Goal: Register for event/course

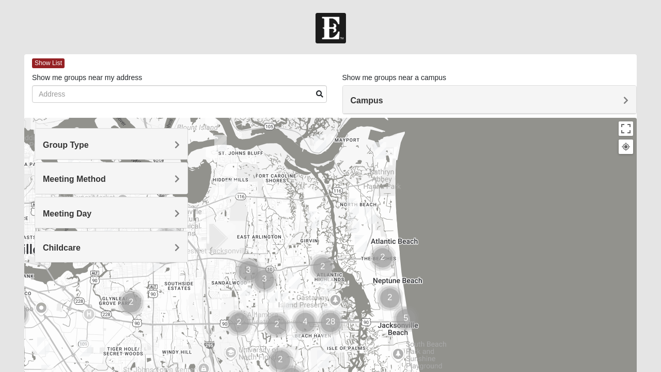
click at [70, 243] on span "Childcare" at bounding box center [62, 247] width 38 height 9
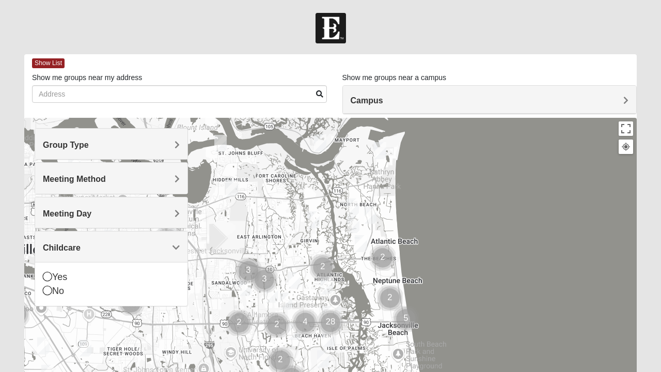
click at [63, 270] on div "Yes" at bounding box center [111, 277] width 137 height 14
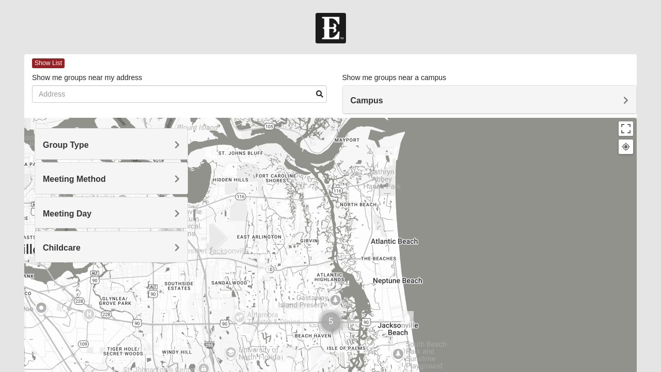
click at [502, 287] on div at bounding box center [330, 324] width 613 height 413
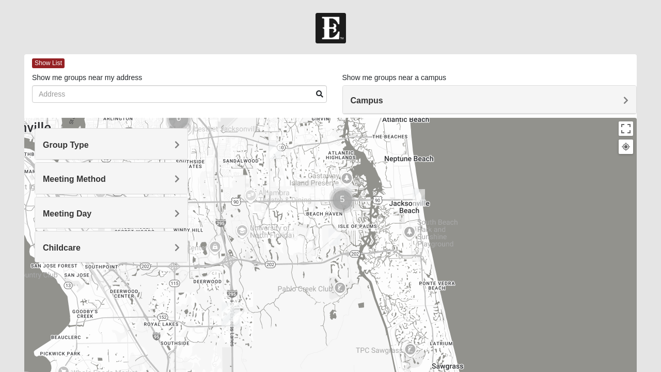
click at [349, 201] on img "Cluster of 5 groups" at bounding box center [342, 200] width 34 height 34
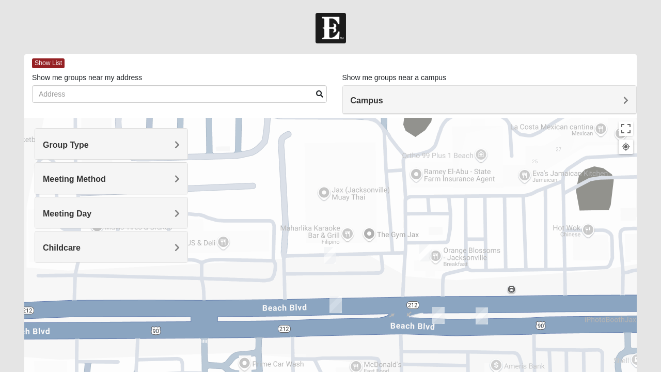
click at [369, 365] on div "To navigate, press the arrow keys." at bounding box center [330, 324] width 613 height 413
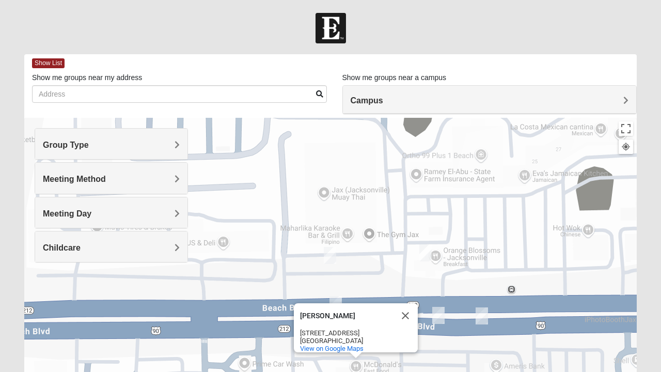
click at [333, 257] on img "On Campus Mixed Salazar 32250" at bounding box center [330, 255] width 21 height 25
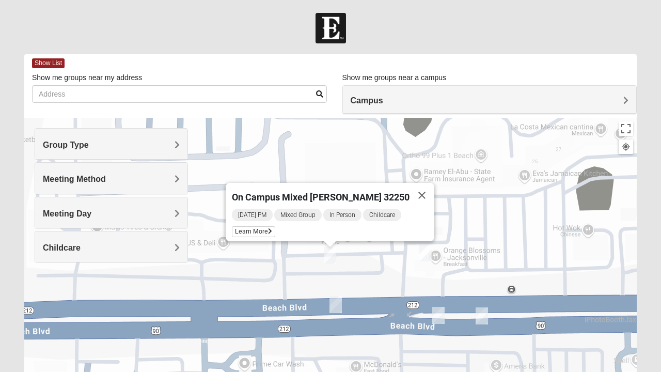
click at [272, 228] on icon at bounding box center [270, 231] width 4 height 6
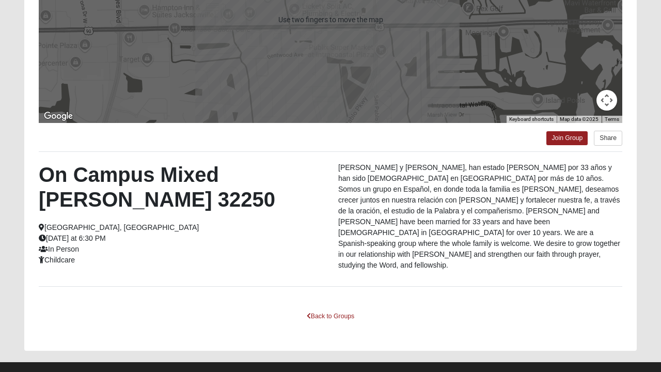
scroll to position [197, 0]
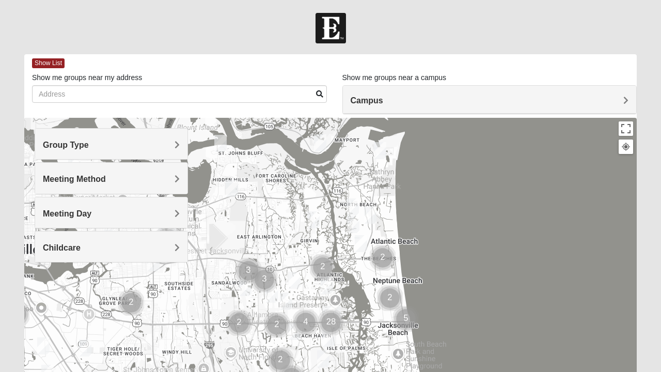
click at [116, 142] on h4 "Group Type" at bounding box center [111, 145] width 137 height 10
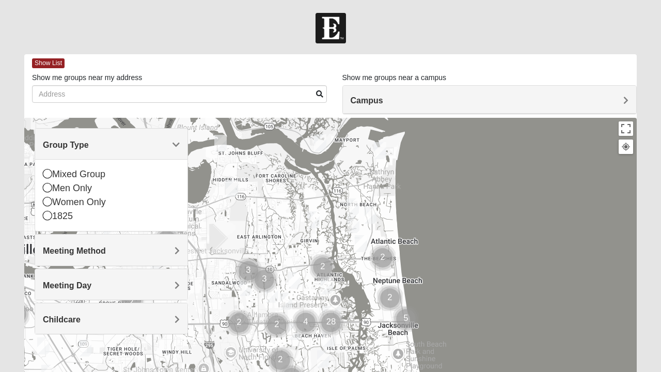
click at [49, 198] on icon at bounding box center [47, 201] width 9 height 9
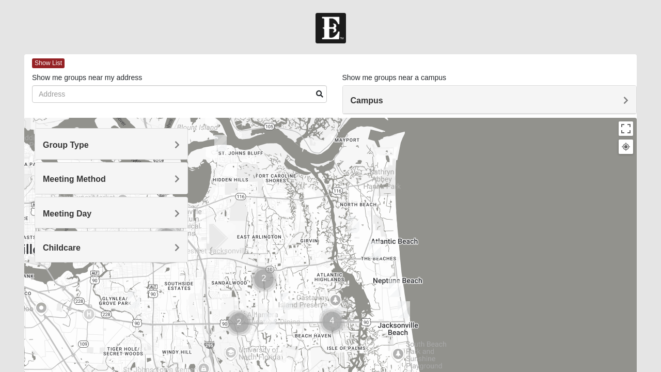
click at [110, 147] on h4 "Group Type" at bounding box center [111, 145] width 137 height 10
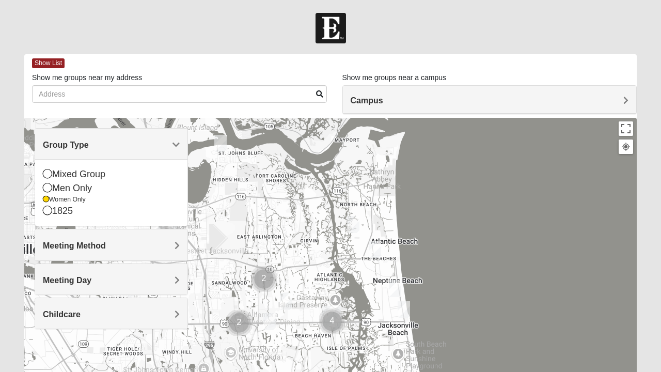
click at [54, 173] on div "Mixed Group" at bounding box center [111, 174] width 137 height 14
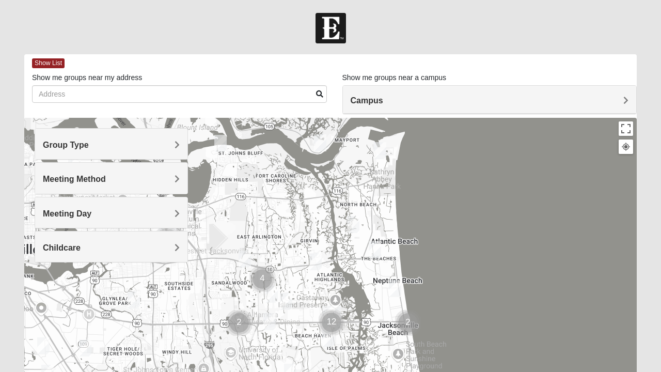
click at [172, 182] on h4 "Meeting Method" at bounding box center [111, 179] width 137 height 10
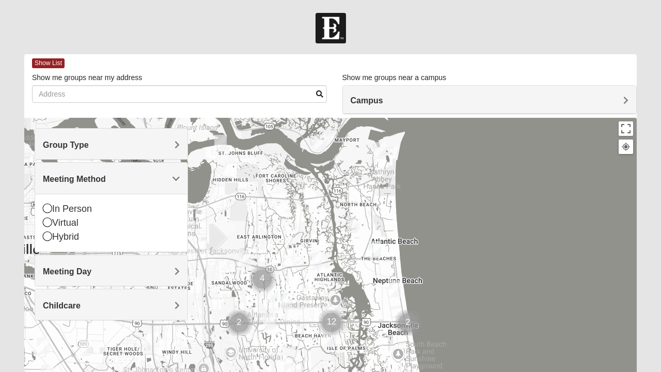
click at [51, 207] on icon at bounding box center [47, 208] width 9 height 9
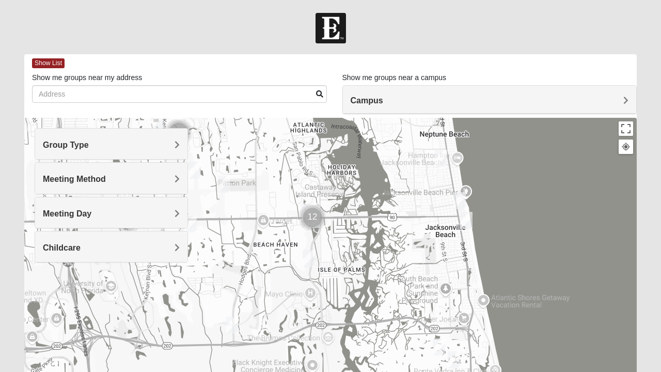
click at [442, 160] on img "Womens Pfingston 32250" at bounding box center [441, 158] width 21 height 25
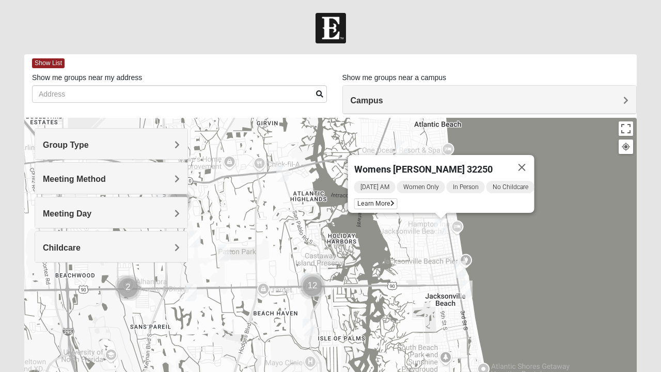
click at [375, 198] on span "Learn More" at bounding box center [375, 203] width 43 height 11
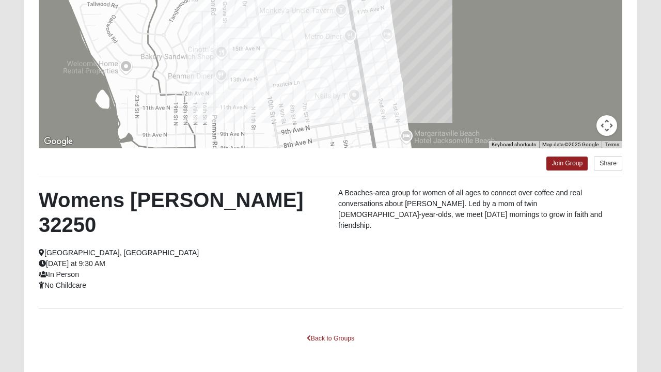
scroll to position [173, 0]
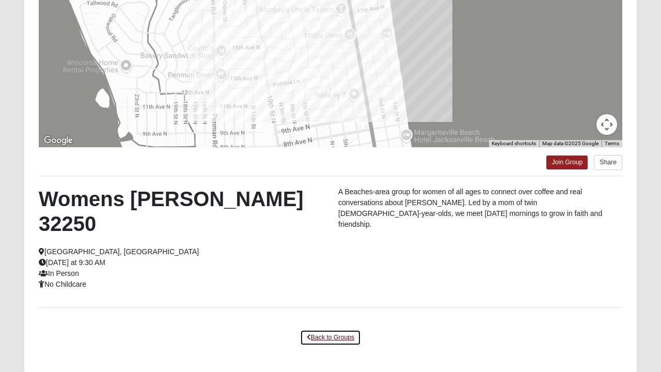
click at [319, 330] on link "Back to Groups" at bounding box center [330, 338] width 61 height 16
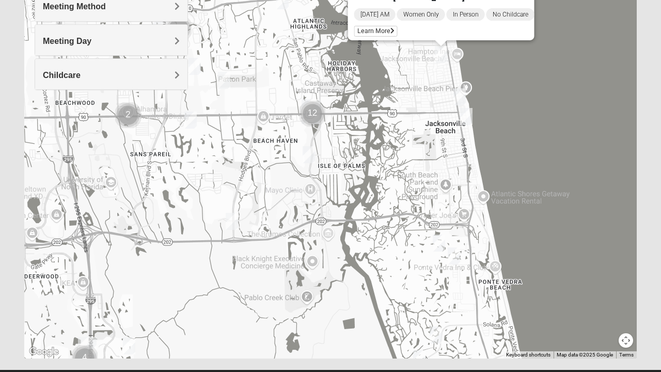
click at [453, 258] on img "Womens Barker/Johnson 32082" at bounding box center [454, 255] width 21 height 25
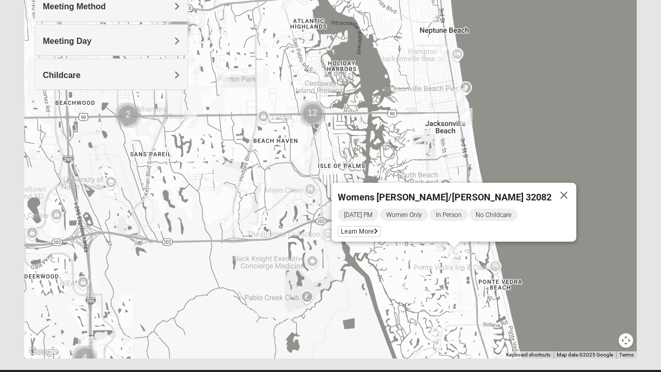
click at [381, 229] on span "Learn More" at bounding box center [359, 231] width 43 height 11
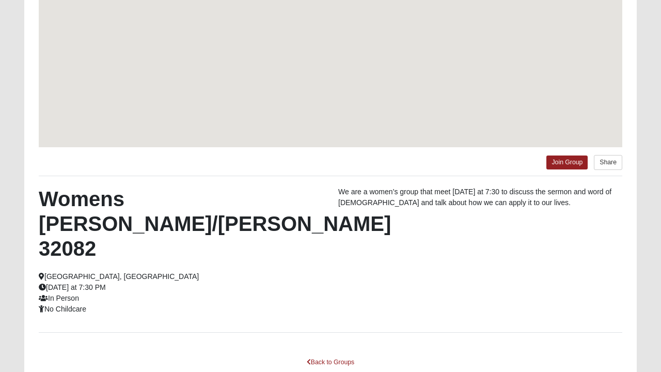
scroll to position [127, 0]
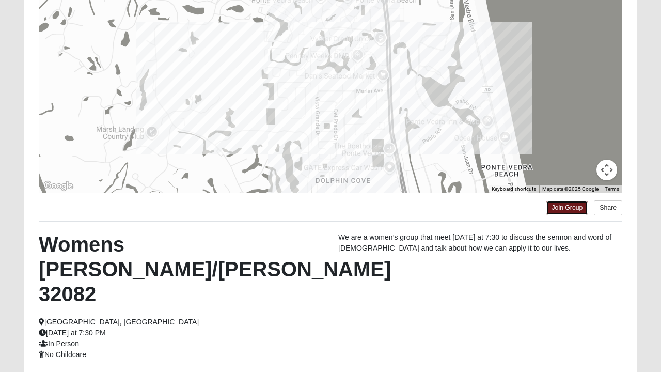
click at [570, 208] on link "Join Group" at bounding box center [567, 208] width 41 height 14
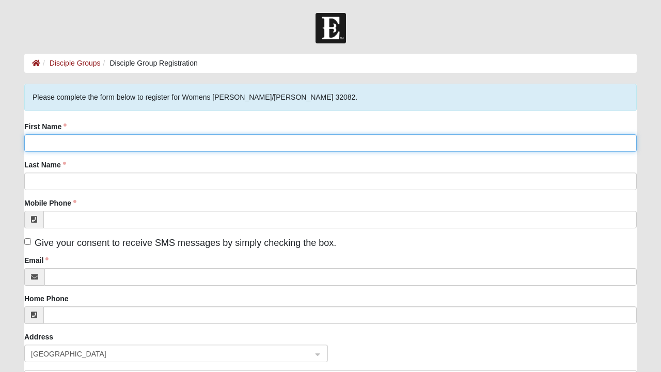
click at [46, 147] on input "First Name" at bounding box center [330, 143] width 613 height 18
type input "[PERSON_NAME]"
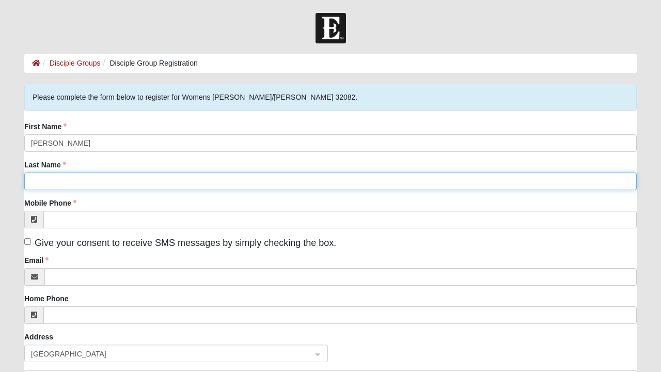
click at [48, 181] on input "Last Name" at bounding box center [330, 182] width 613 height 18
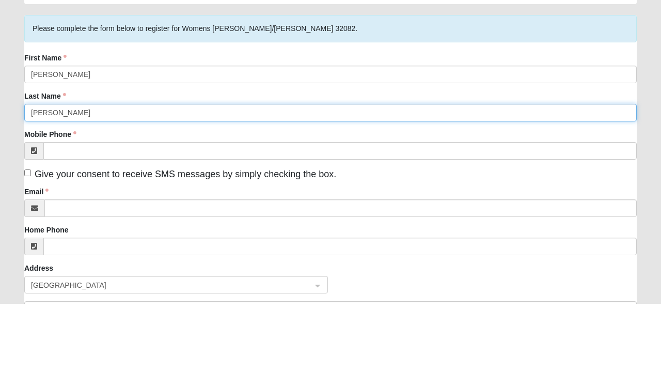
type input "Wenk"
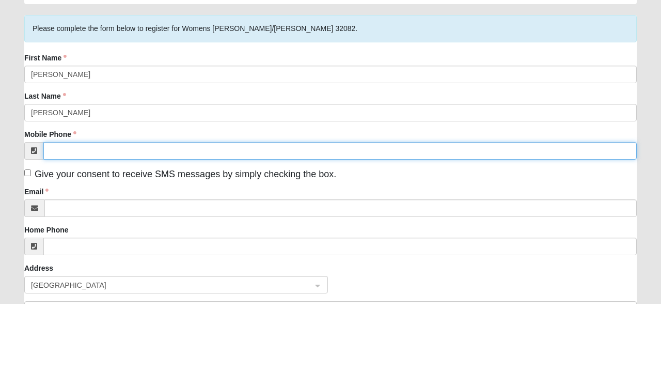
click at [84, 219] on input "Mobile Phone" at bounding box center [340, 220] width 594 height 18
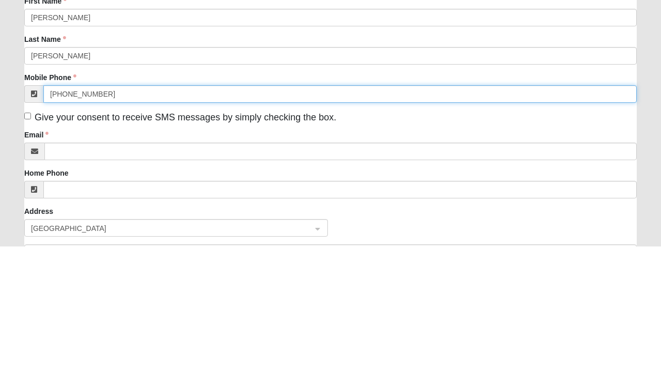
type input "(904) 584-0550"
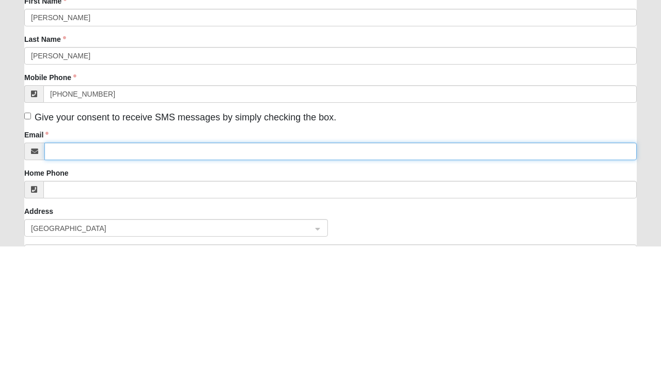
click at [76, 276] on input "Email" at bounding box center [340, 277] width 593 height 18
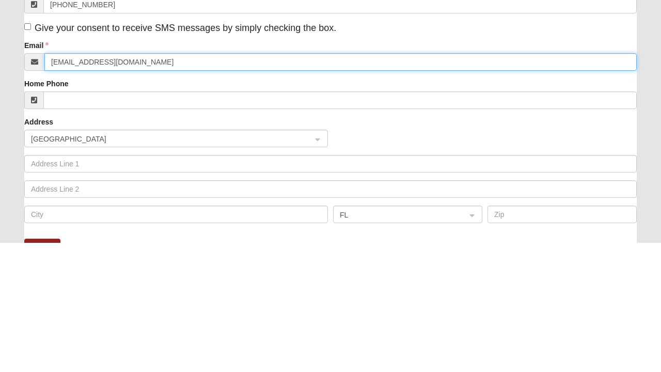
scroll to position [86, 0]
type input "Swenkfla@gmail.com"
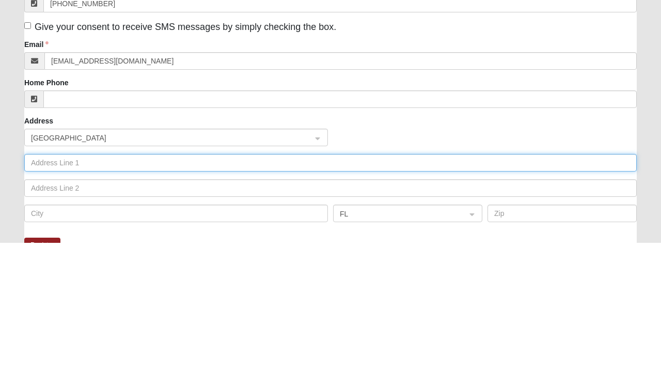
click at [95, 295] on input "text" at bounding box center [330, 293] width 613 height 18
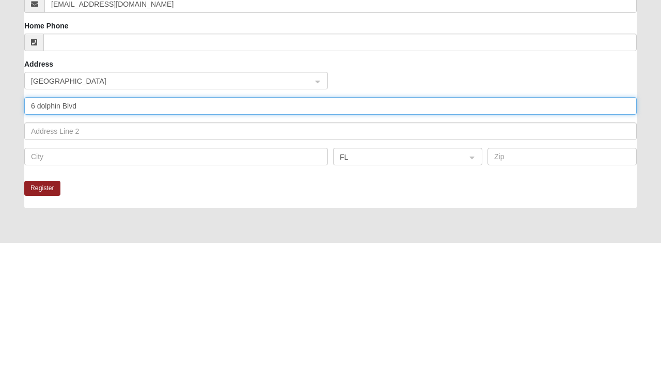
scroll to position [144, 0]
type input "6 dolphin Blvd"
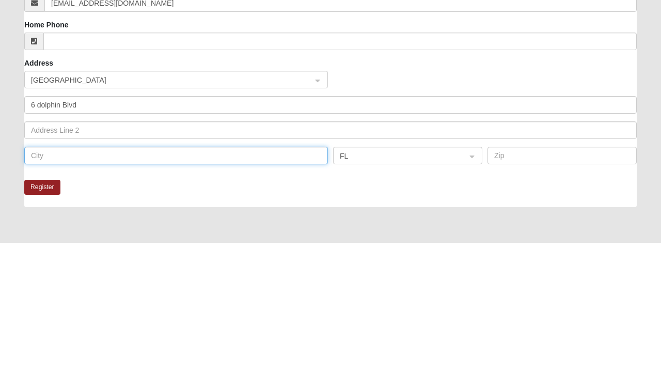
click at [119, 287] on input "text" at bounding box center [176, 285] width 304 height 18
type input "Ponte"
click at [45, 281] on input "Pointe vedra beach" at bounding box center [176, 285] width 304 height 18
type input "Ponte vedra beach"
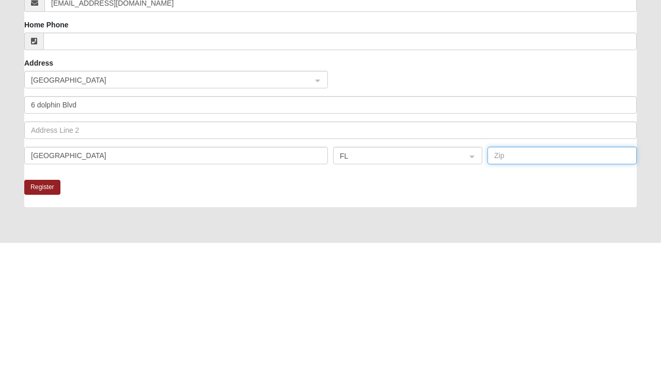
click at [516, 283] on input "text" at bounding box center [562, 285] width 149 height 18
type input "32082"
click at [48, 315] on button "Register" at bounding box center [42, 316] width 36 height 15
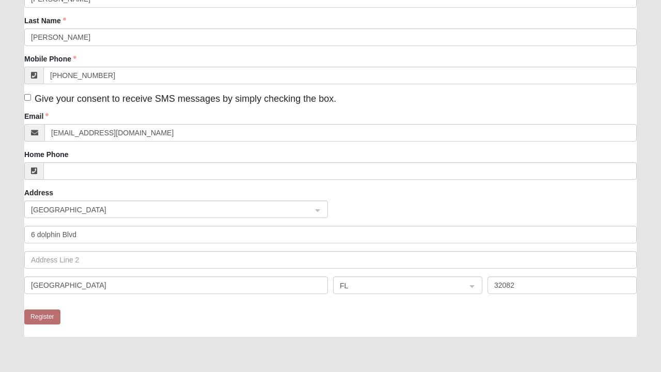
scroll to position [1, 0]
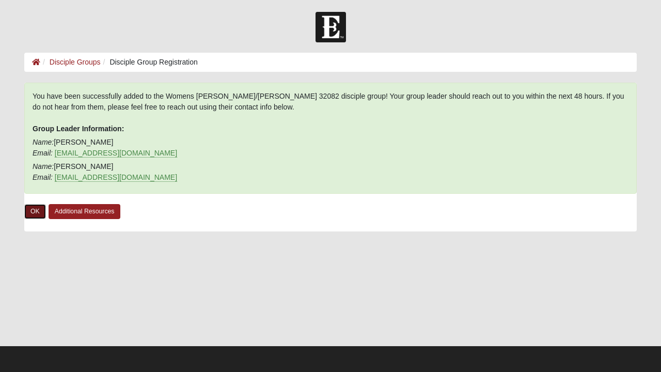
click at [37, 210] on link "OK" at bounding box center [35, 211] width 22 height 15
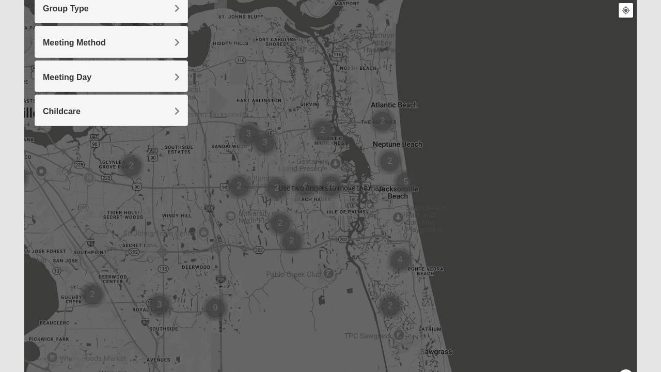
scroll to position [136, 0]
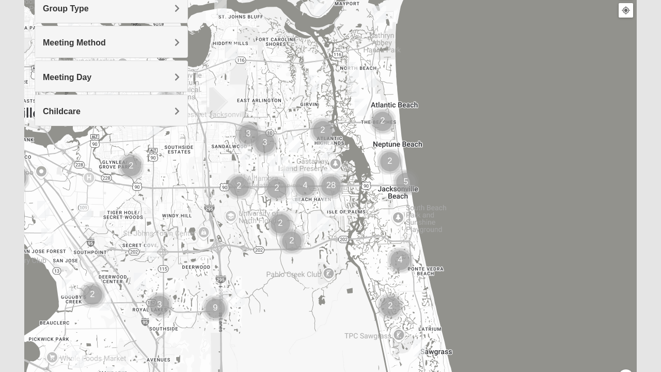
click at [402, 260] on div at bounding box center [330, 187] width 613 height 413
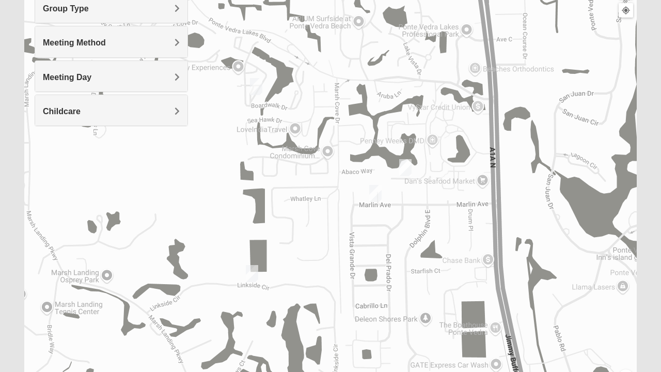
click at [376, 194] on img "Womens Barker/Johnson 32082" at bounding box center [375, 193] width 21 height 25
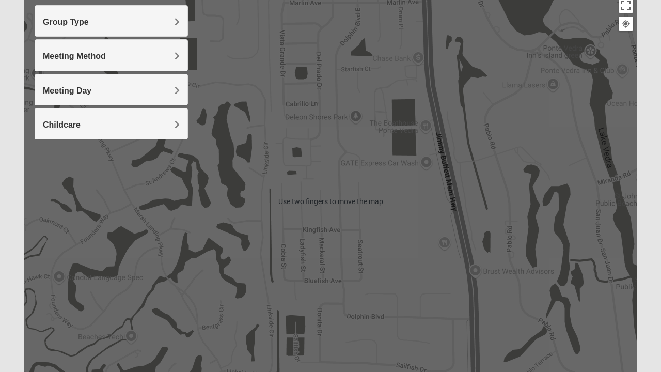
scroll to position [119, 0]
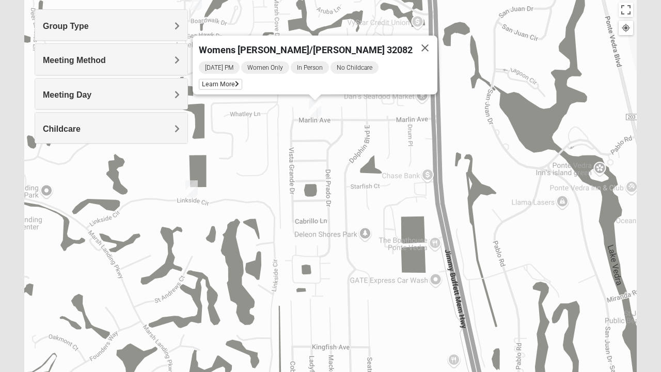
click at [242, 79] on span "Learn More" at bounding box center [220, 84] width 43 height 11
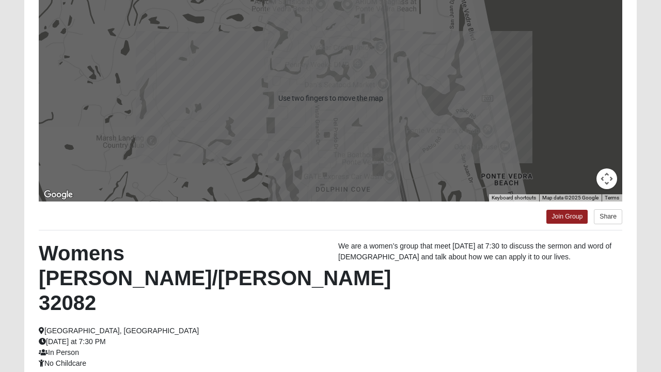
scroll to position [118, 0]
